Goal: Navigation & Orientation: Find specific page/section

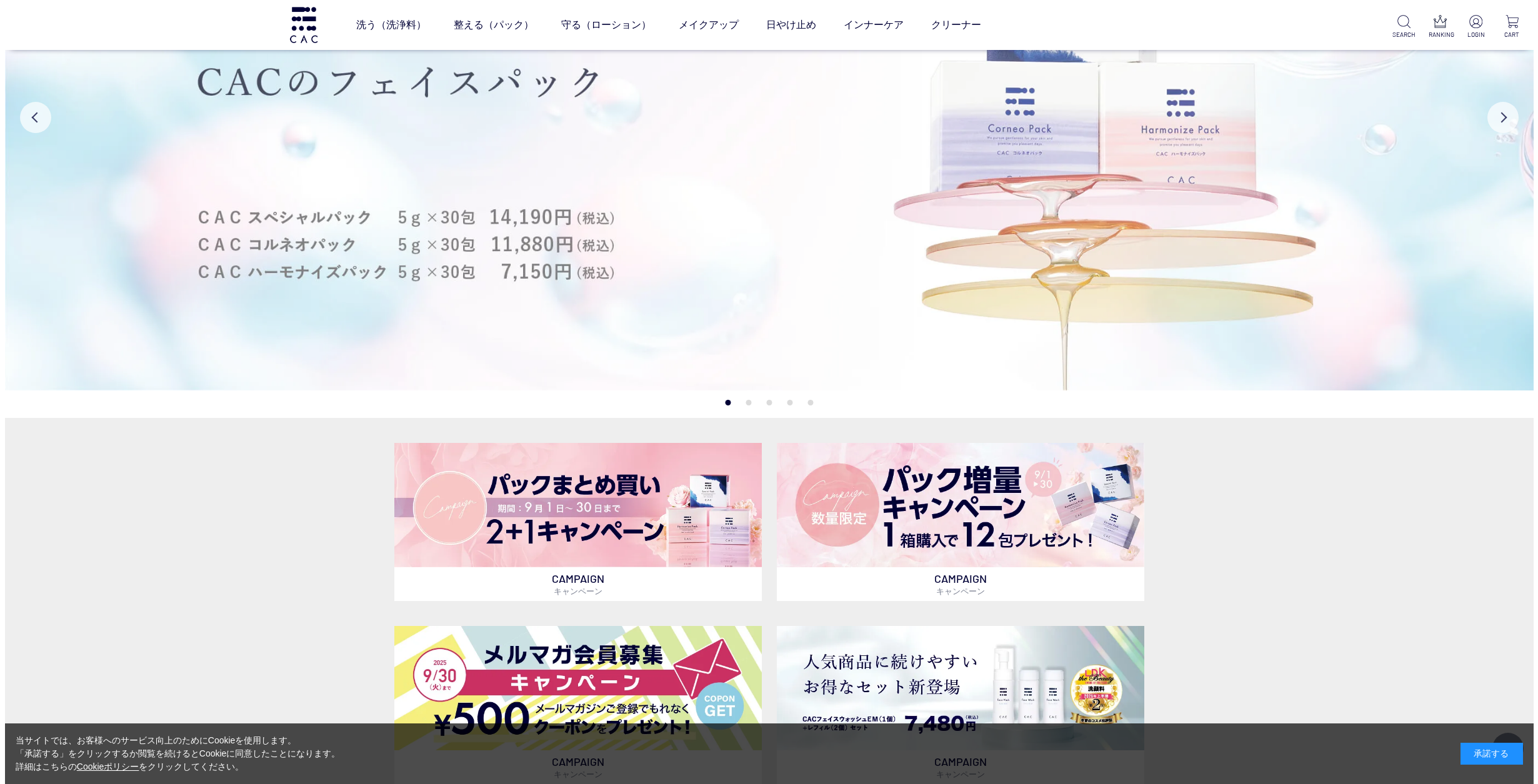
scroll to position [188, 0]
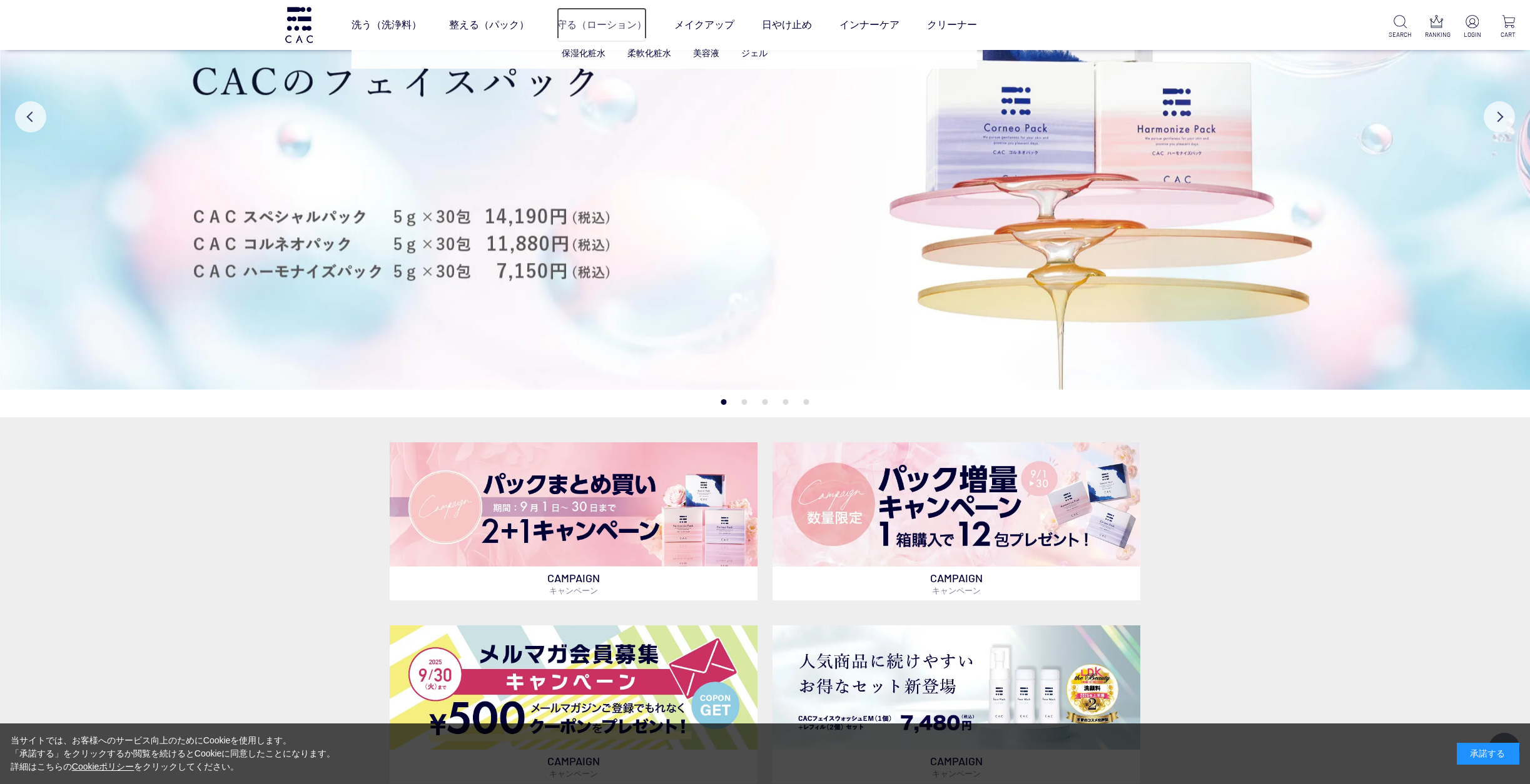
click at [614, 24] on link "守る（ローション）" at bounding box center [601, 25] width 90 height 35
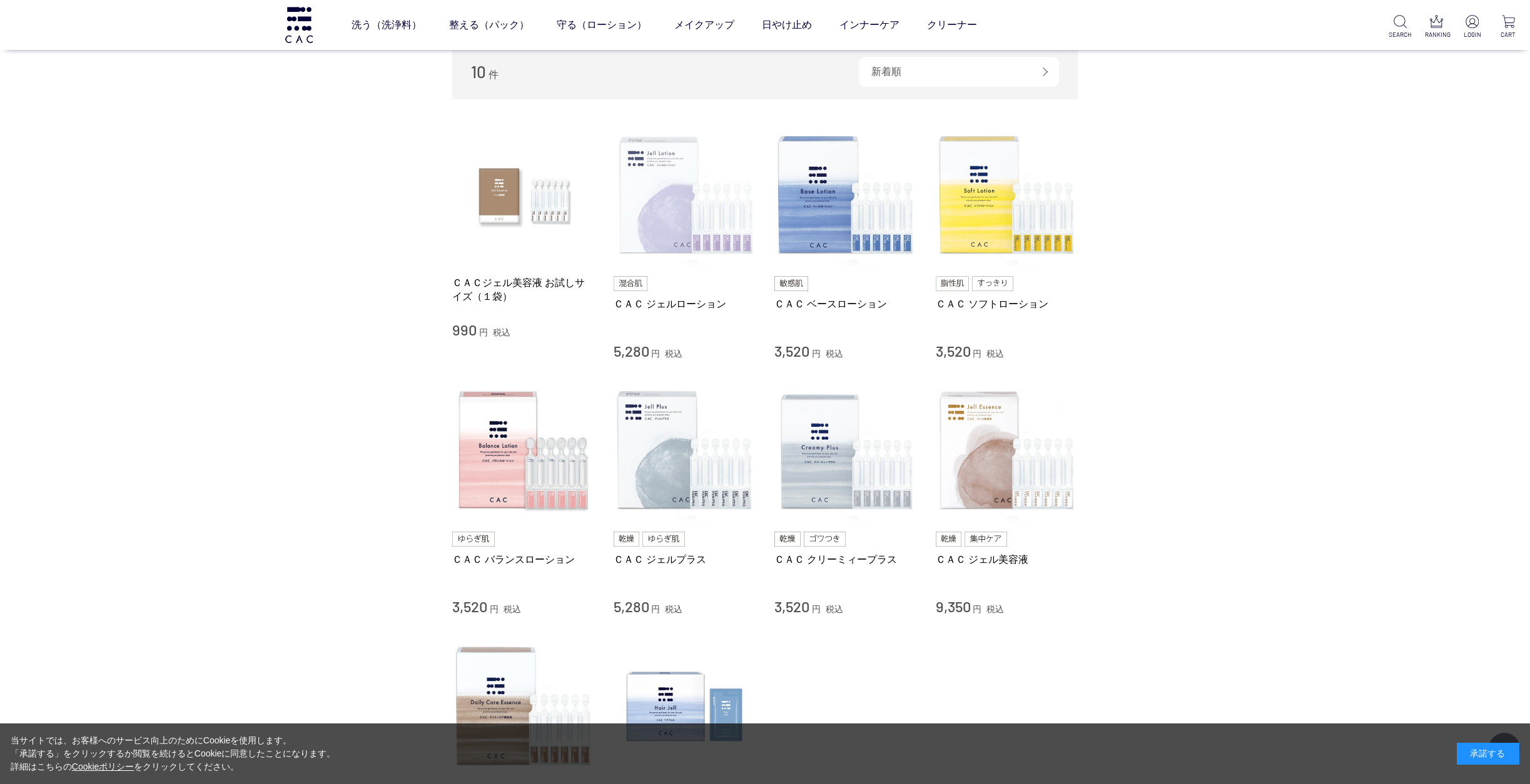
scroll to position [188, 0]
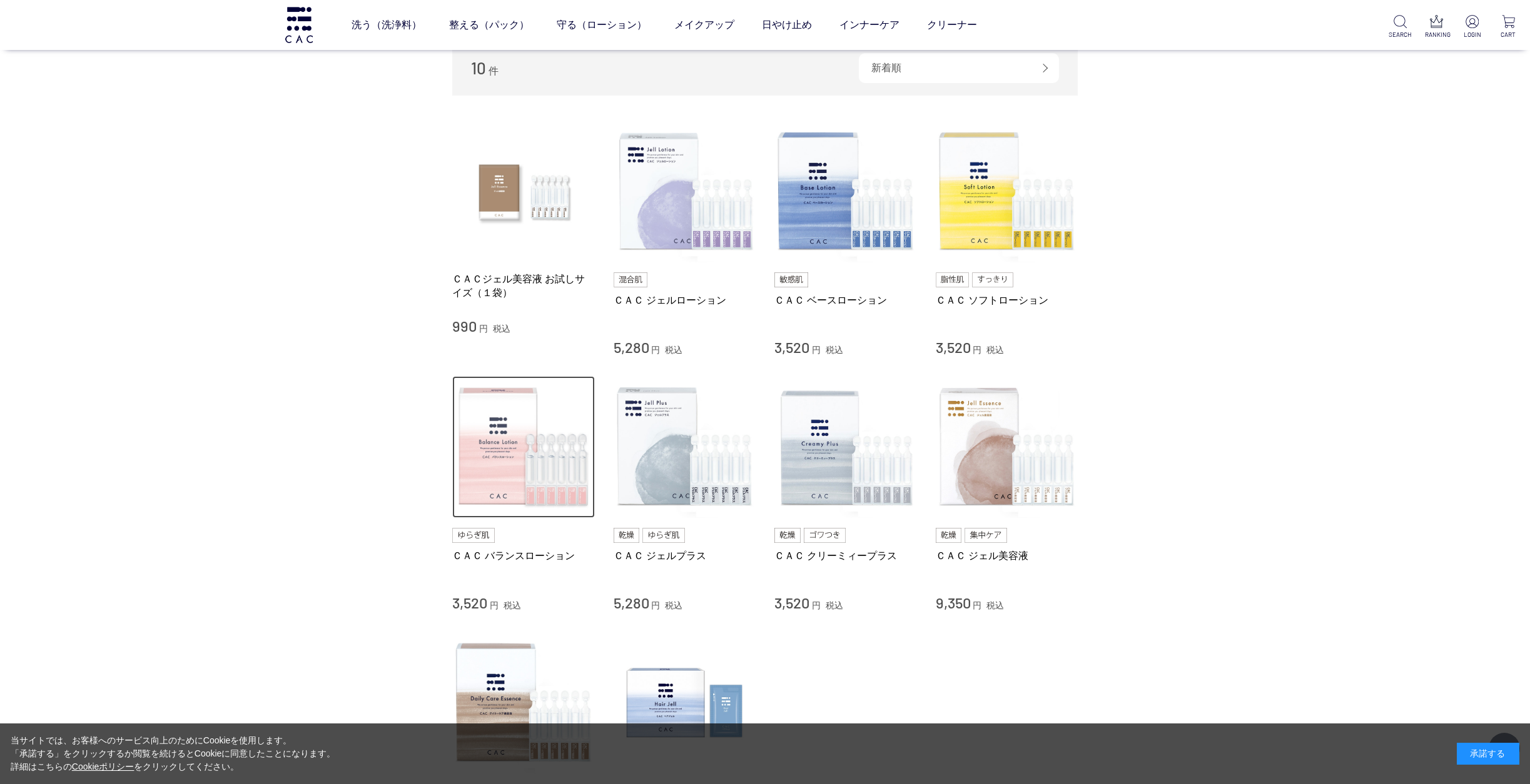
click at [564, 489] on img at bounding box center [524, 447] width 142 height 142
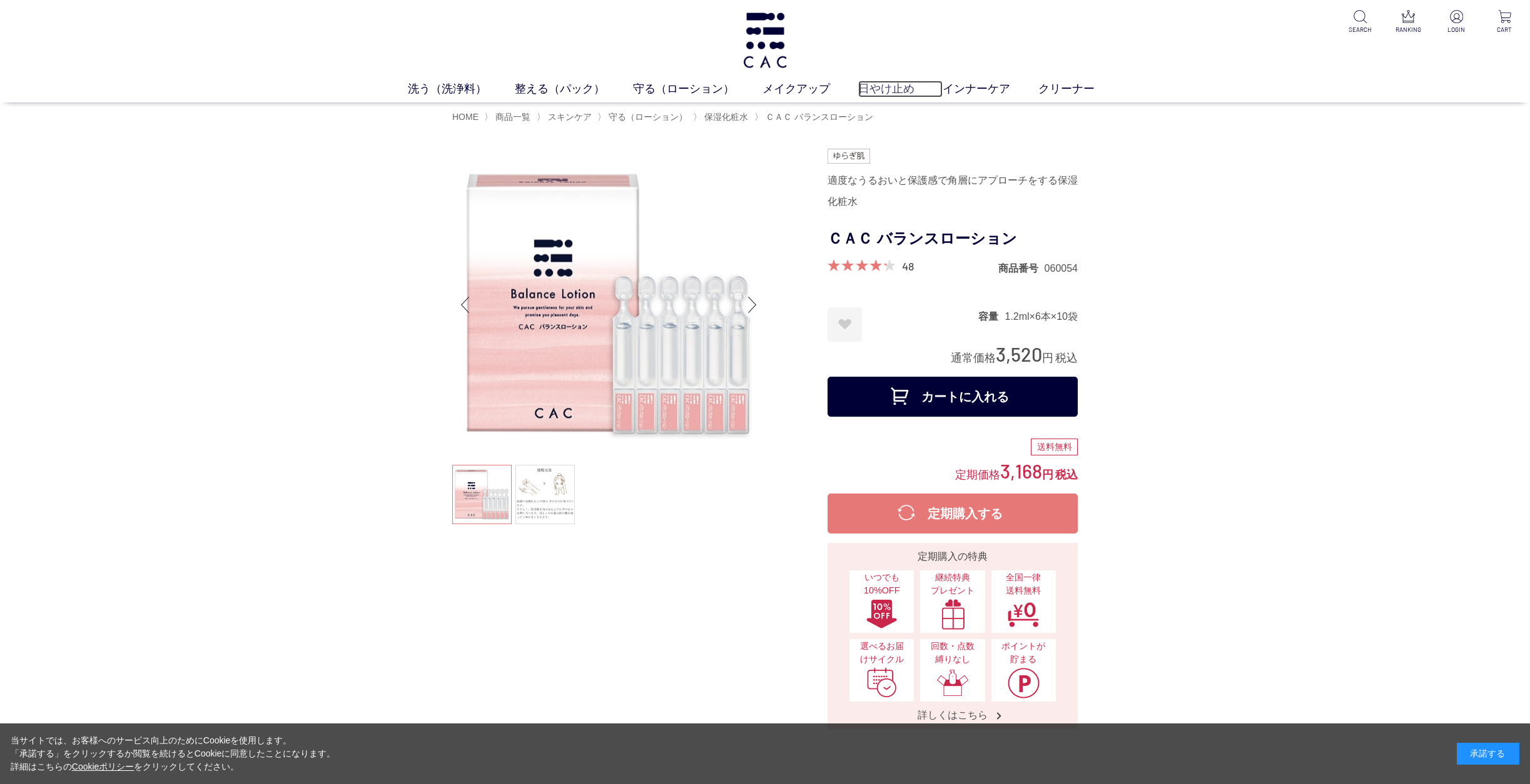
click at [888, 97] on link "日やけ止め" at bounding box center [900, 89] width 84 height 17
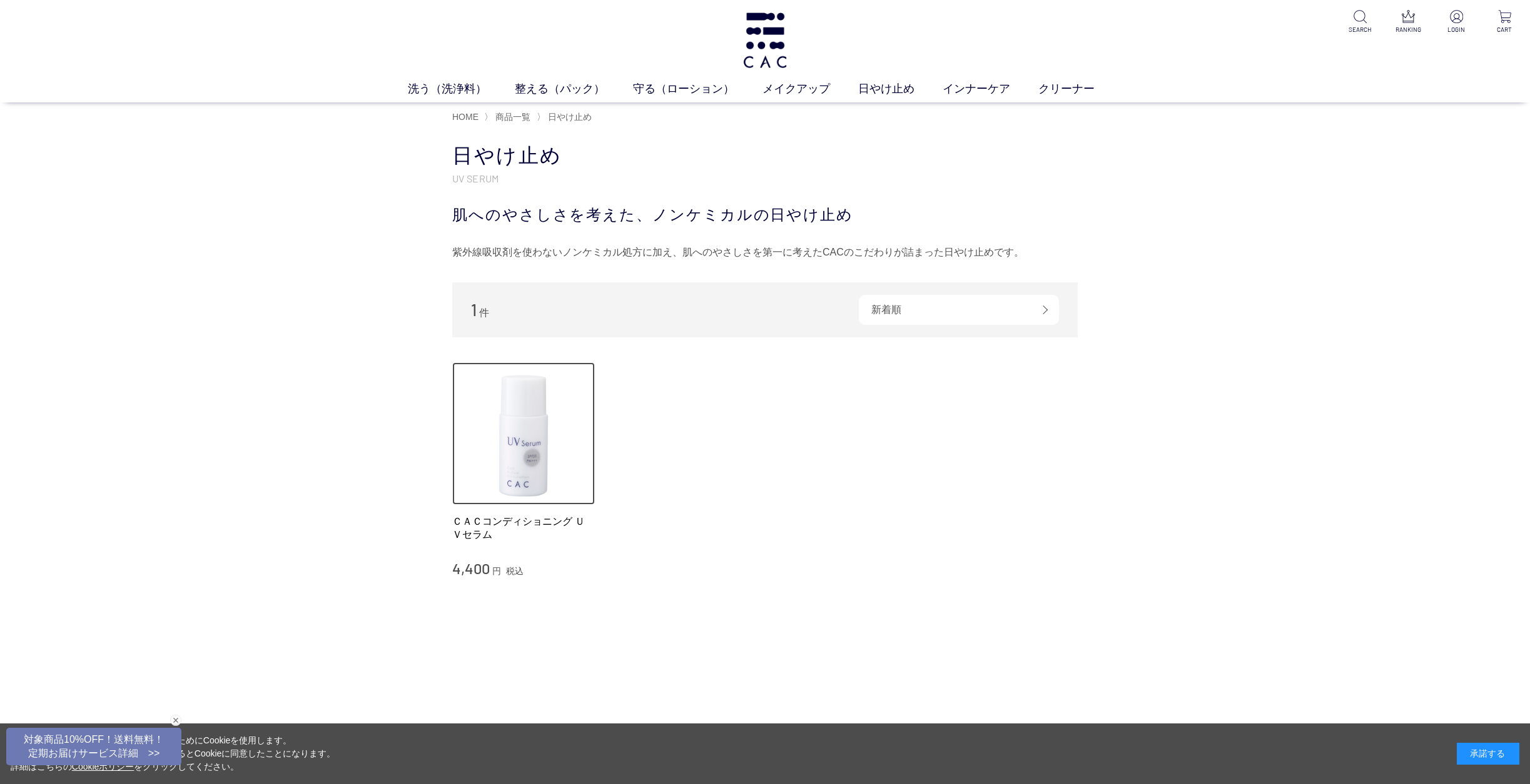
click at [522, 474] on img at bounding box center [524, 433] width 142 height 142
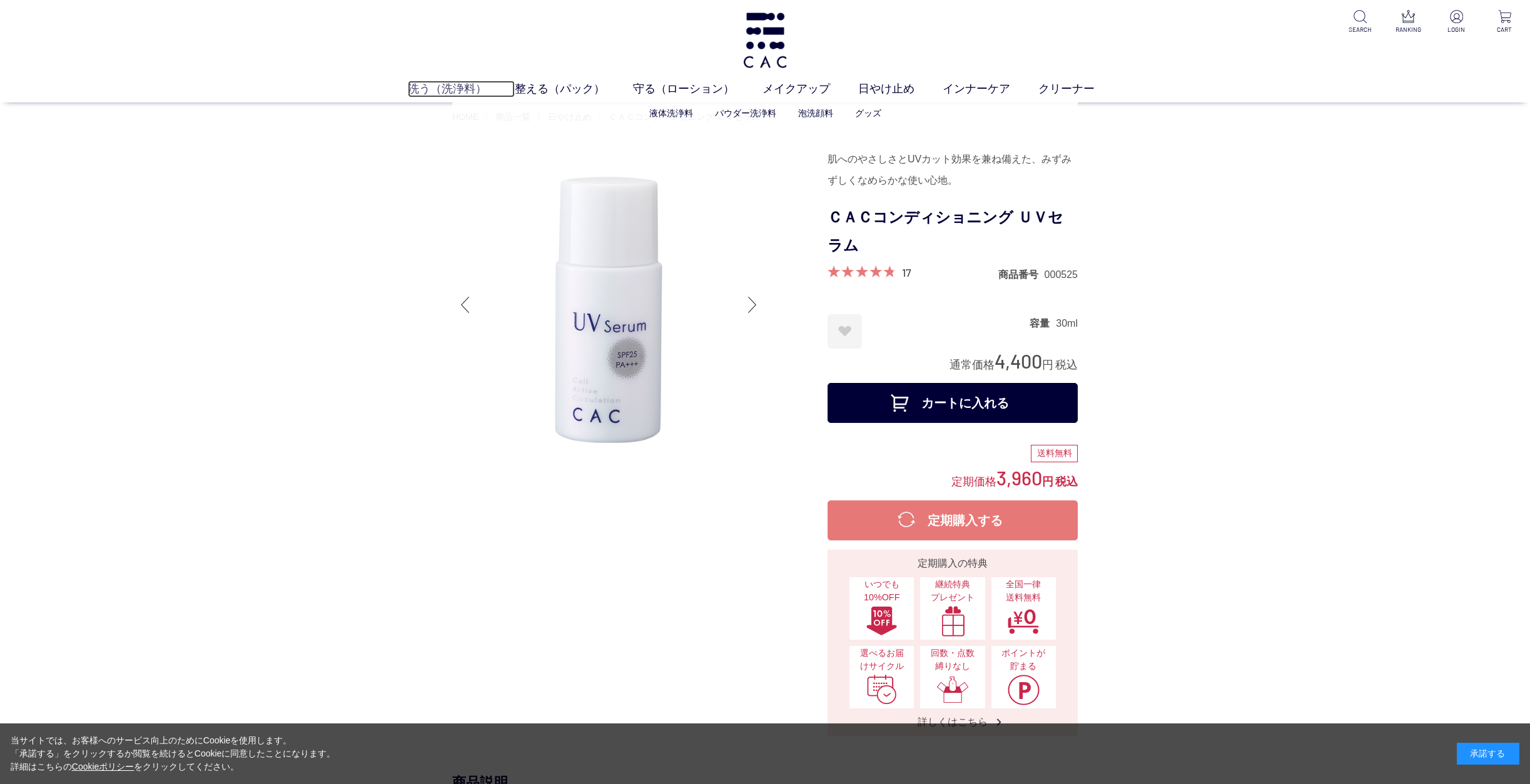
click at [474, 91] on link "洗う（洗浄料）" at bounding box center [461, 89] width 107 height 17
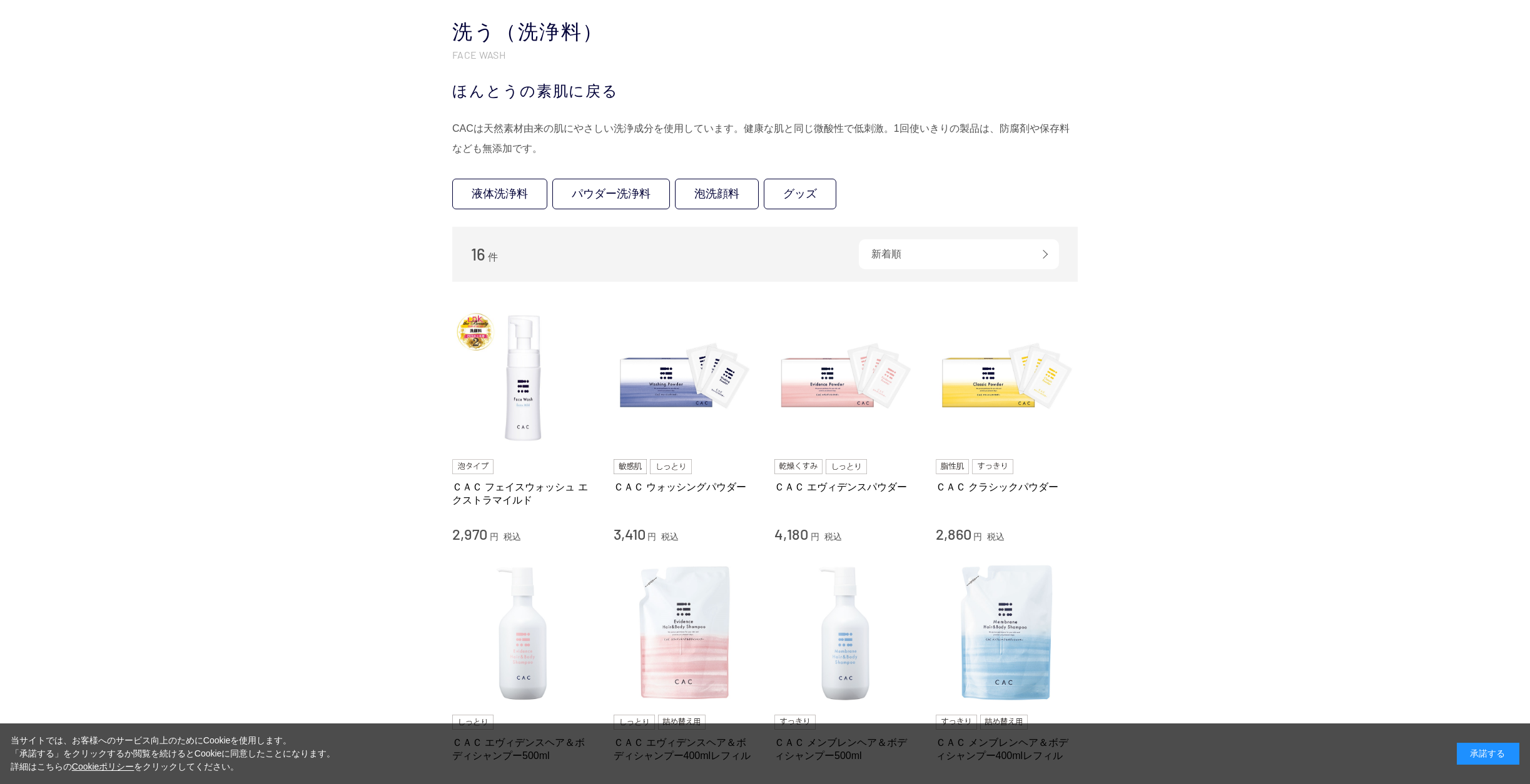
scroll to position [125, 0]
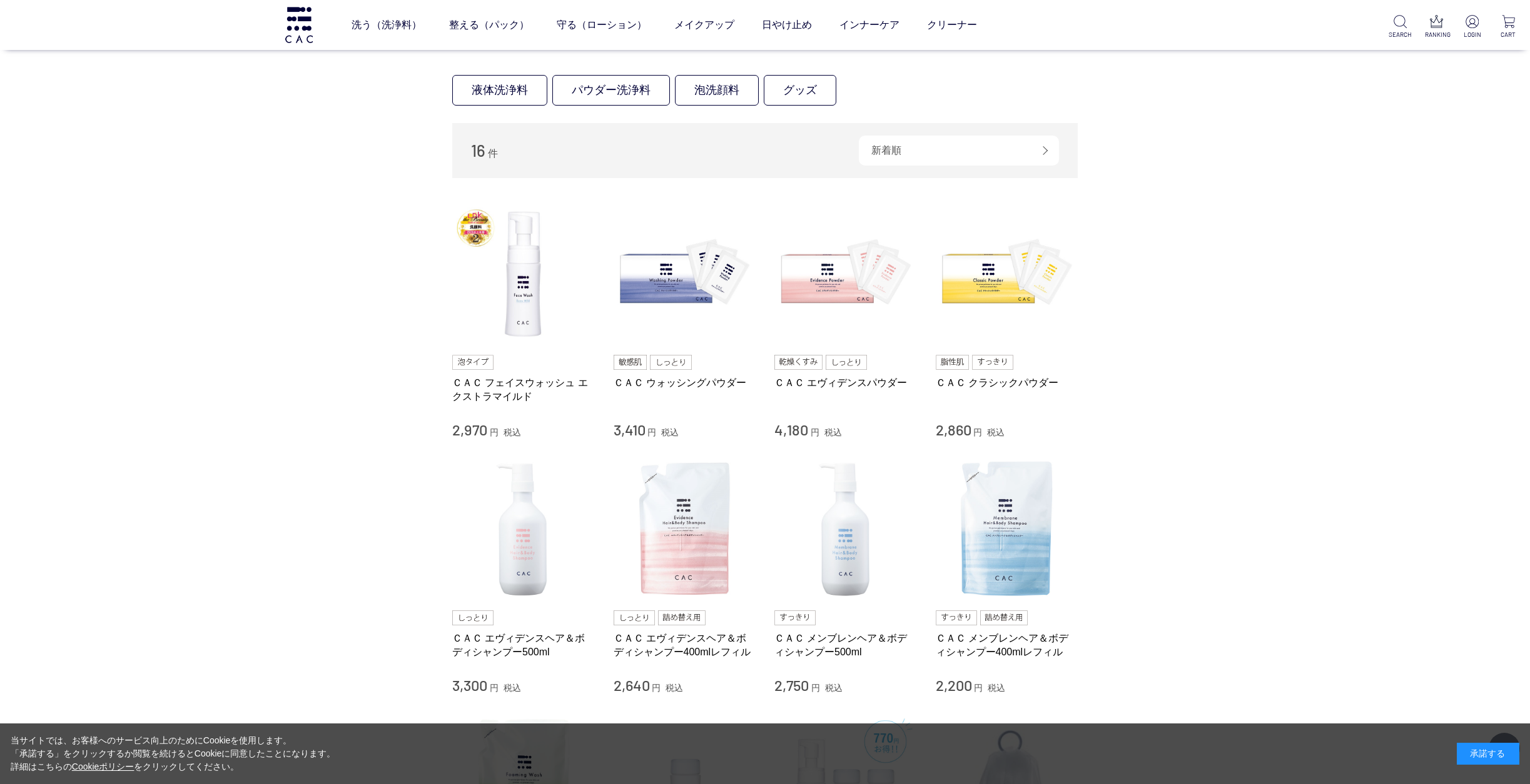
click at [253, 236] on div "買い物かご 買い物かご内の商品 買い物かごは空です... カテゴリから探す 商品一覧 スキンケア 洗う（洗浄料） 液体洗浄料 パウダー洗浄料 泡洗顔料 [GE…" at bounding box center [765, 600] width 1530 height 1395
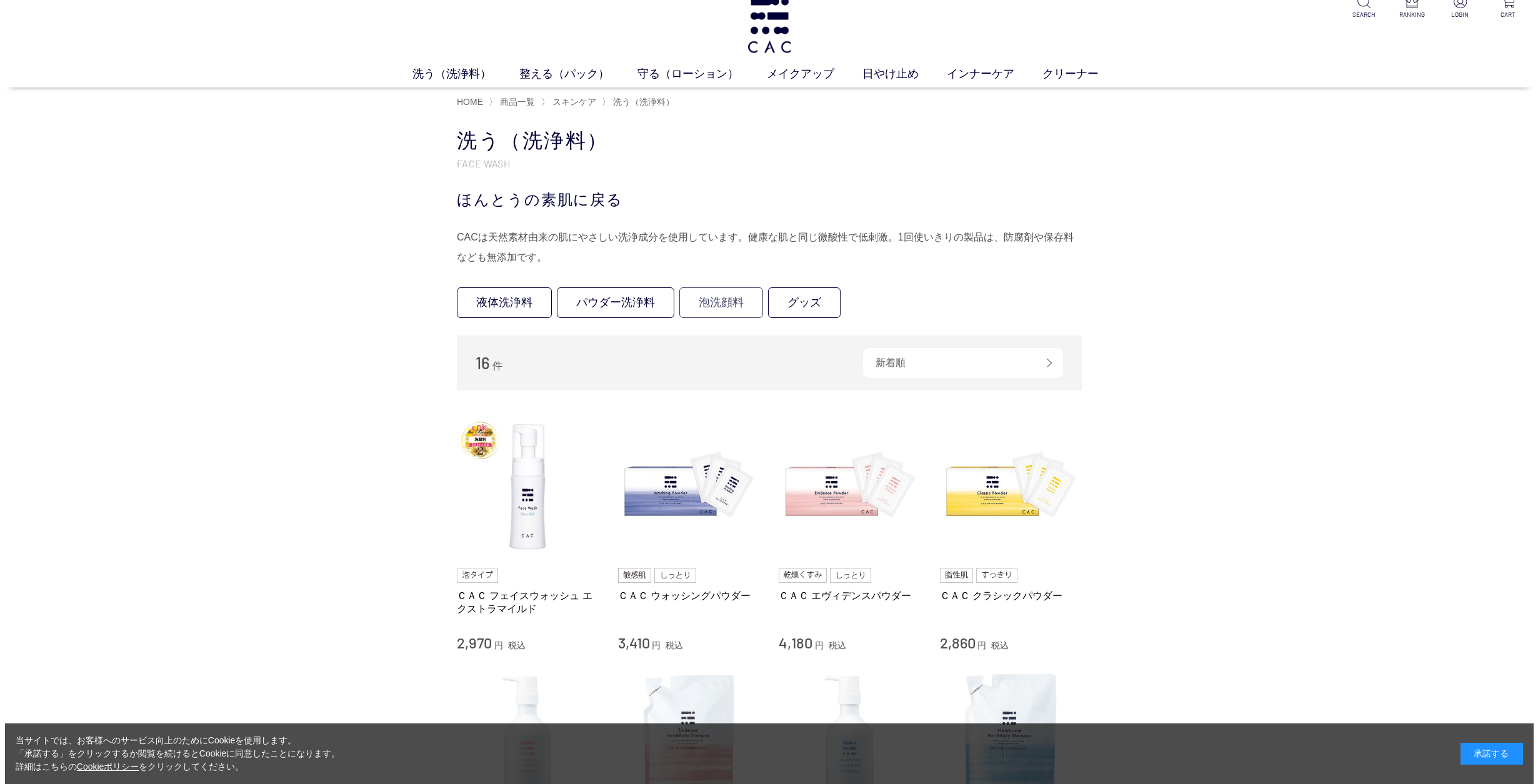
scroll to position [0, 0]
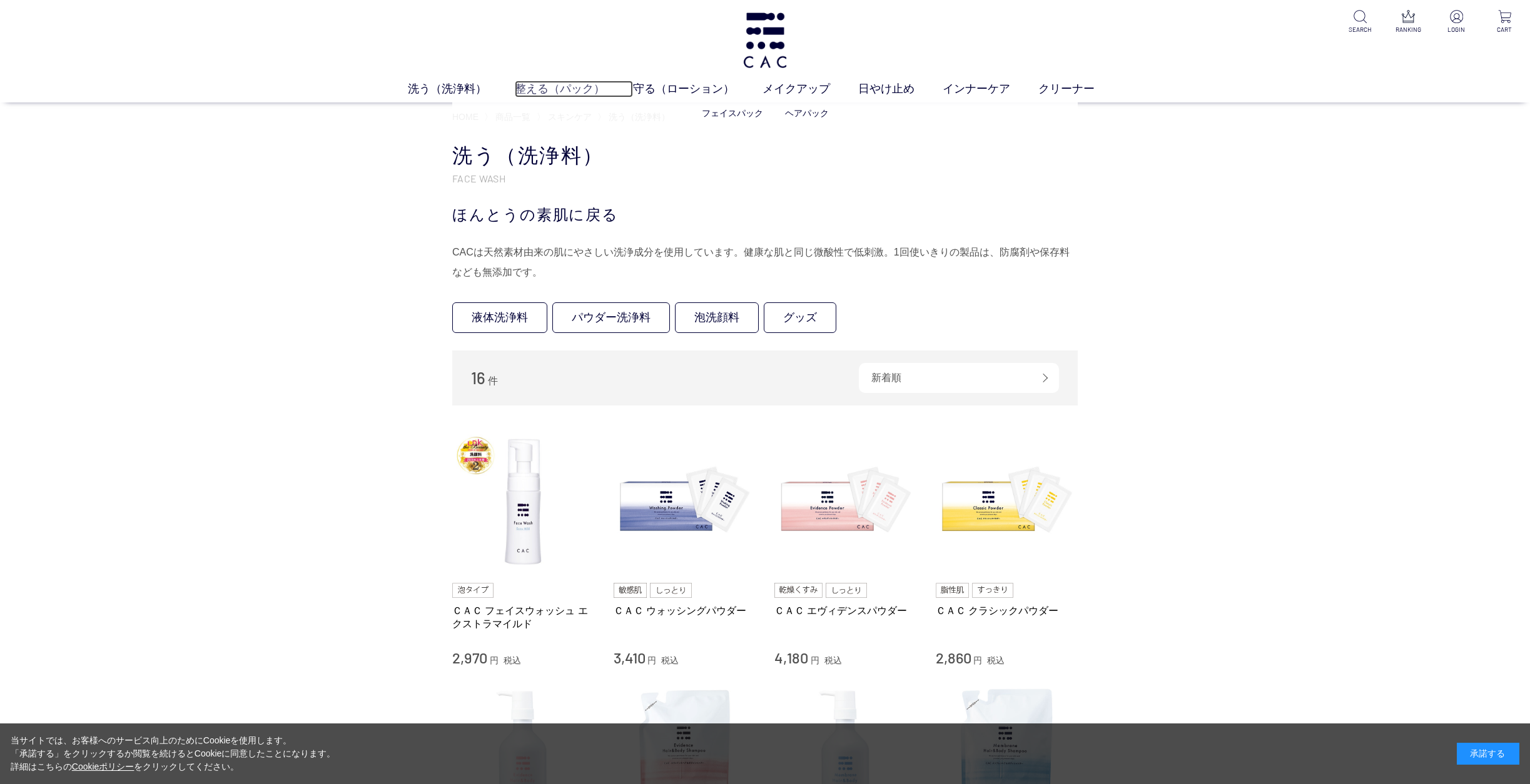
click at [559, 87] on link "整える（パック）" at bounding box center [574, 89] width 119 height 17
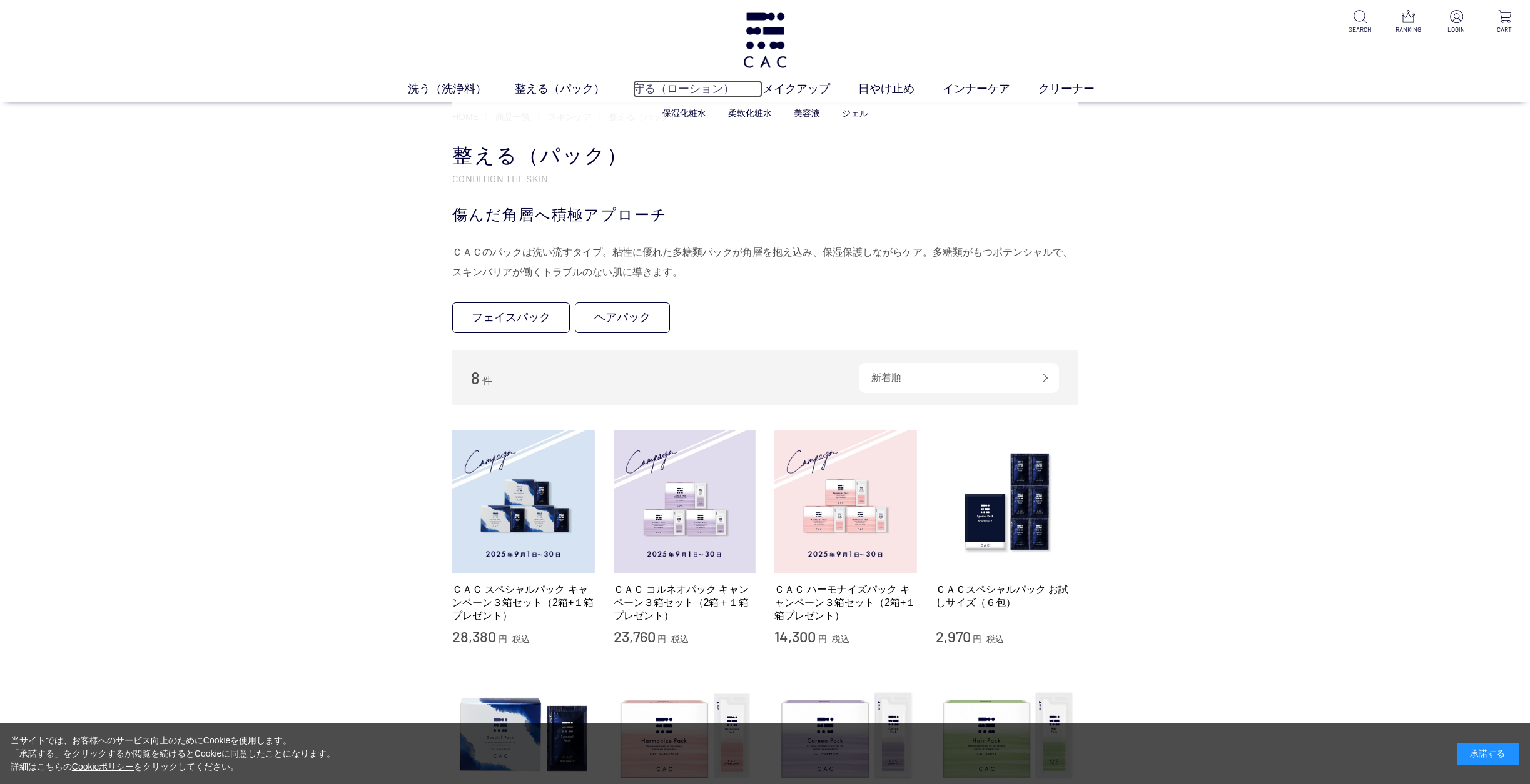
click at [654, 82] on link "守る（ローション）" at bounding box center [697, 89] width 129 height 17
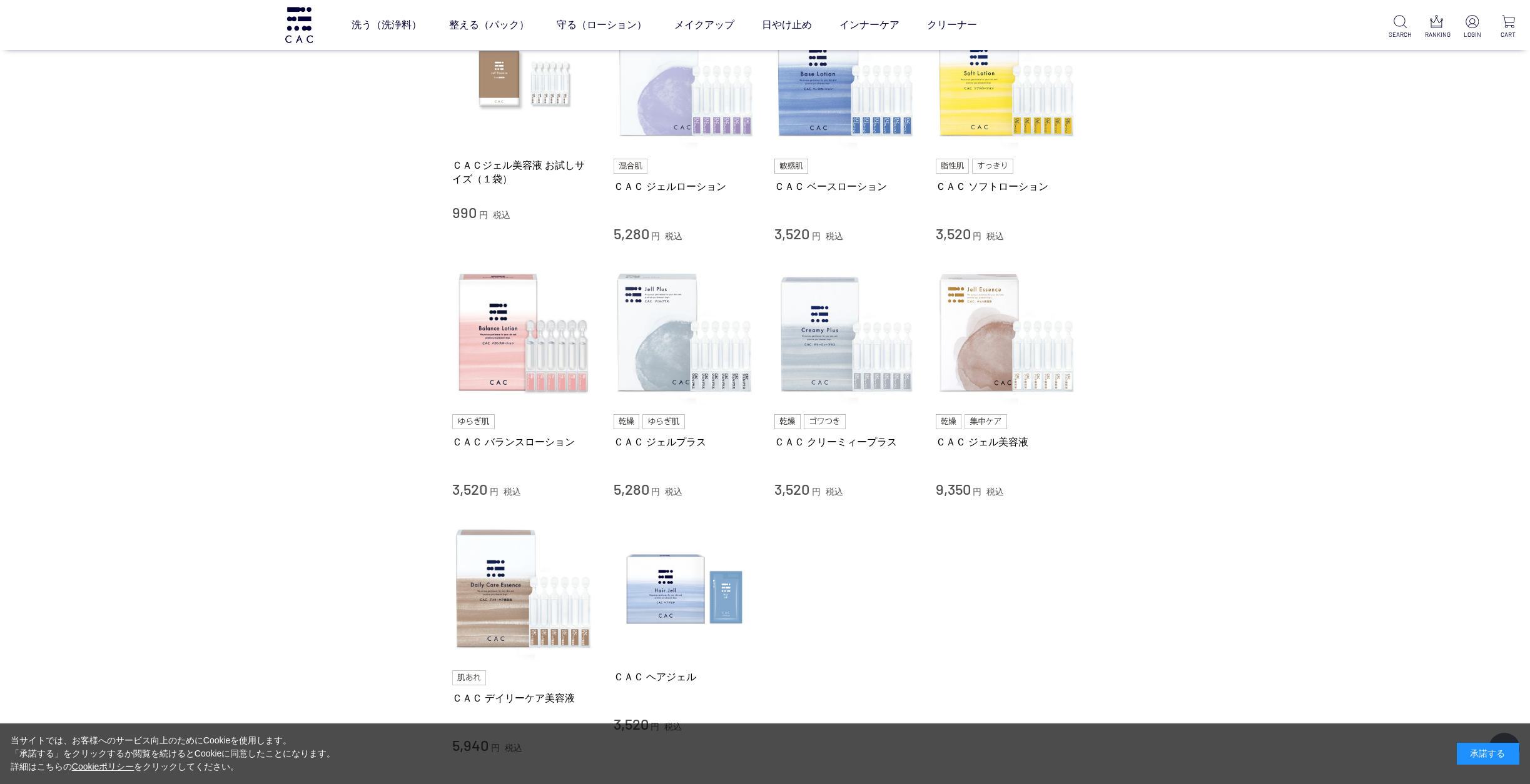
scroll to position [313, 0]
